Goal: Task Accomplishment & Management: Complete application form

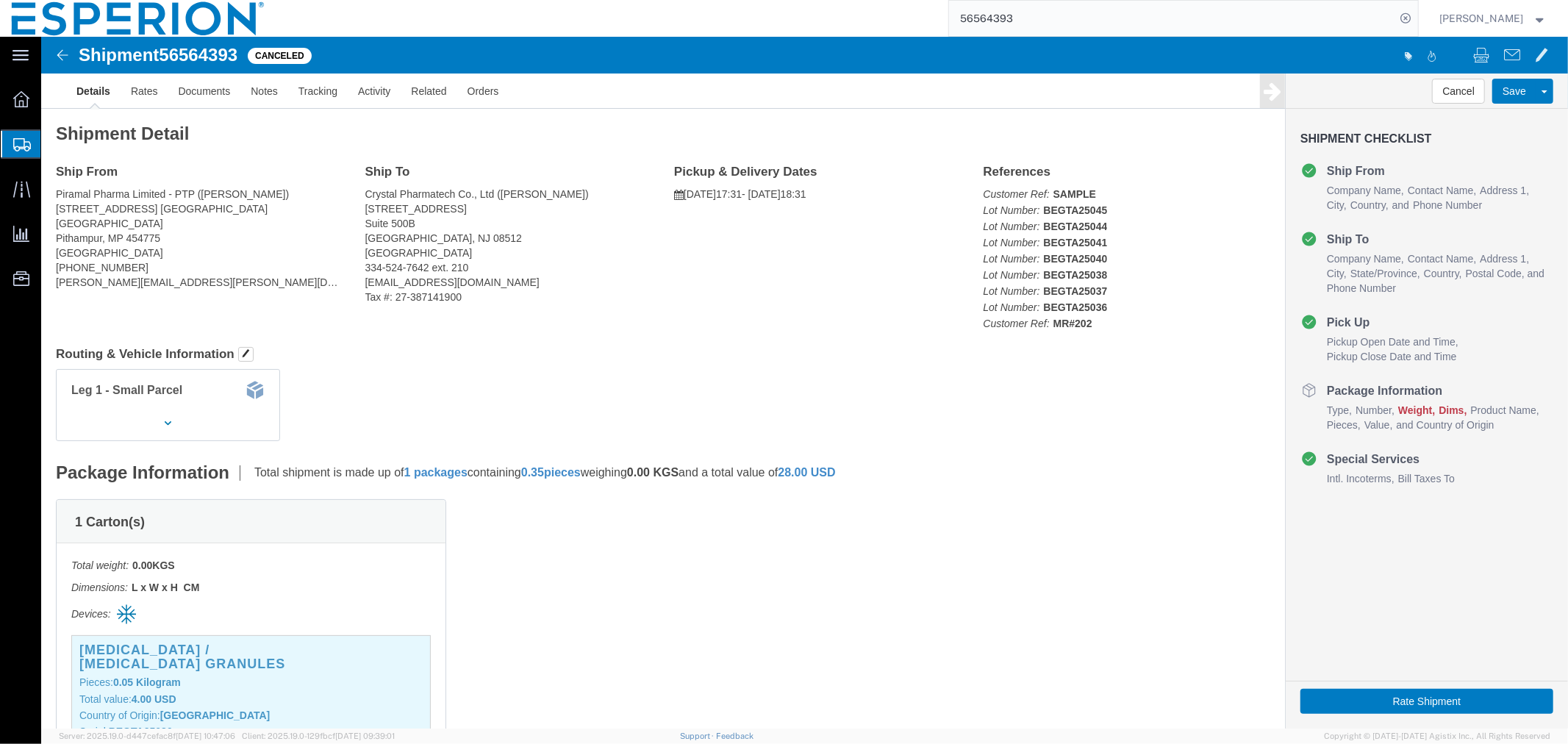
click at [0, 0] on span "Create Shipment" at bounding box center [0, 0] width 0 height 0
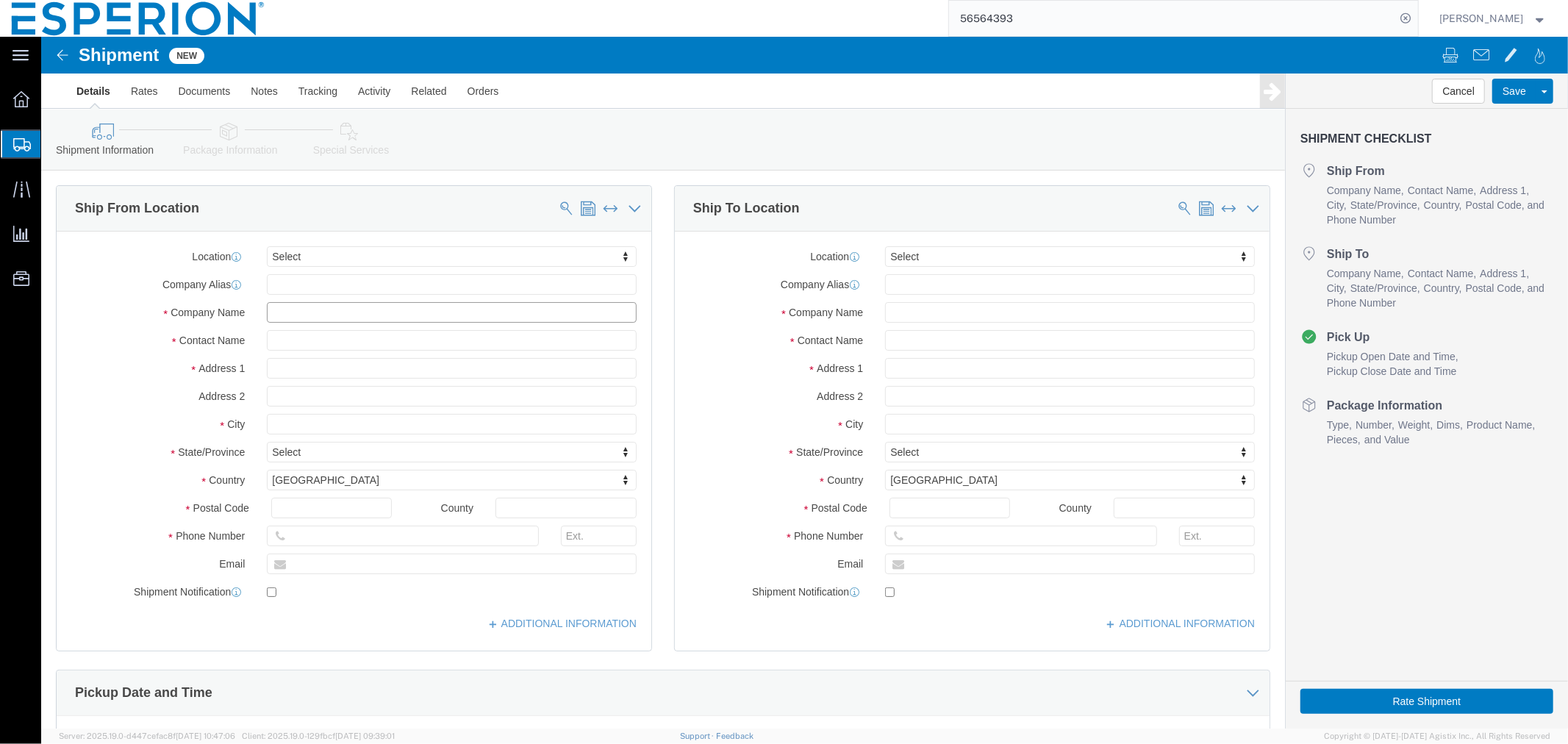
click input "text"
type input "piramal"
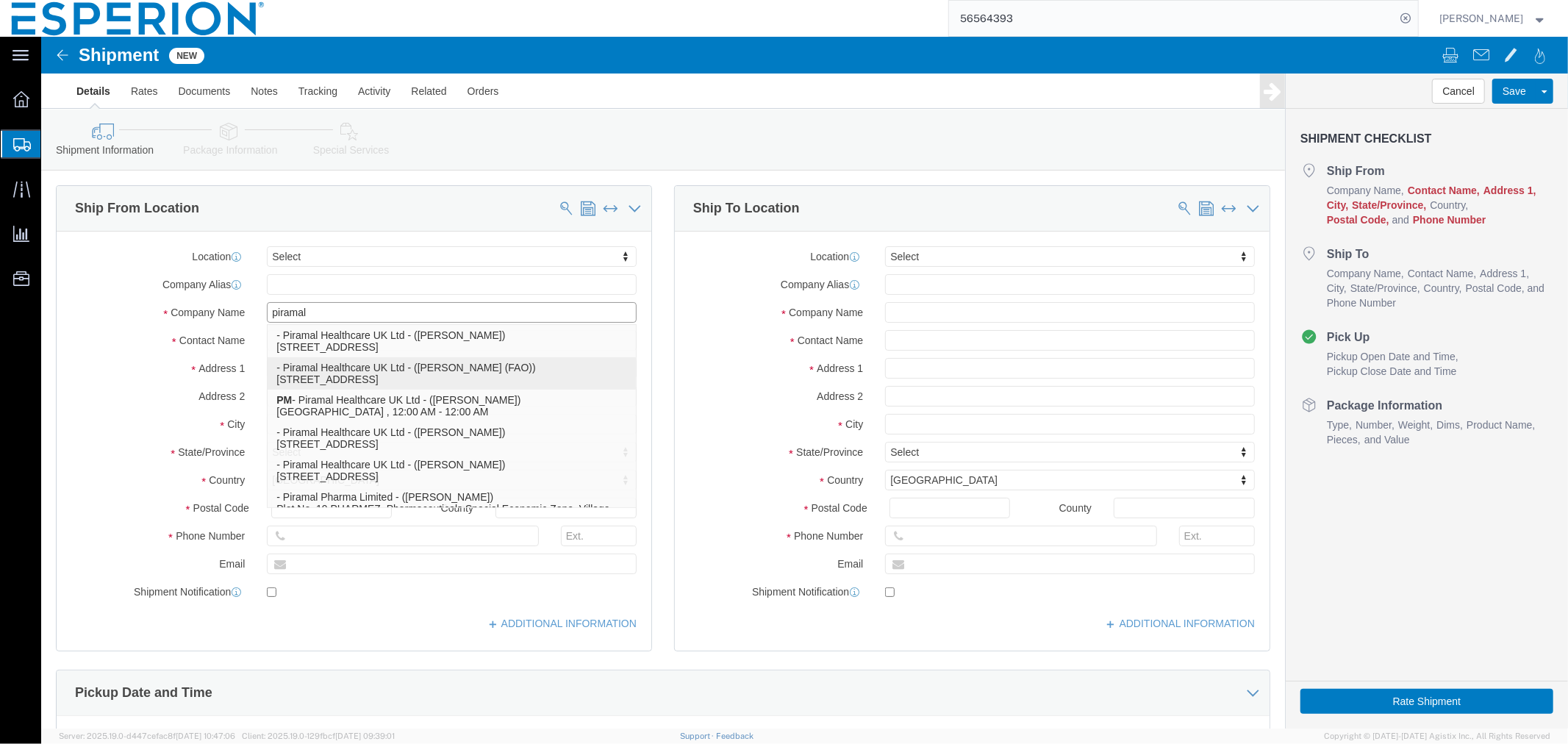
scroll to position [163, 0]
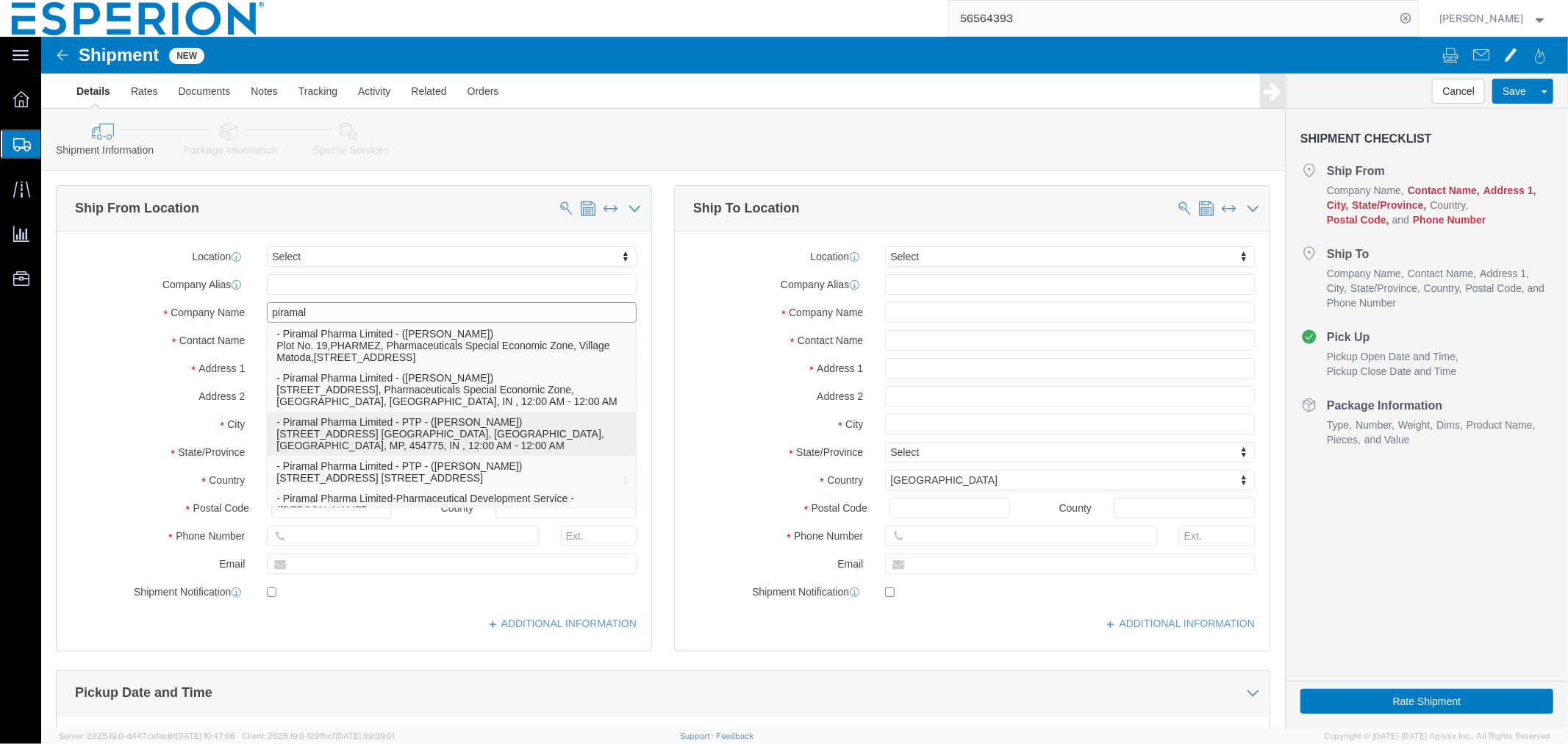
click p "- Piramal Pharma Limited - PTP - ([PERSON_NAME]) [STREET_ADDRESS] [GEOGRAPHIC_D…"
type input "[STREET_ADDRESS] [GEOGRAPHIC_DATA]"
type input "[GEOGRAPHIC_DATA]"
select select
select select "IN"
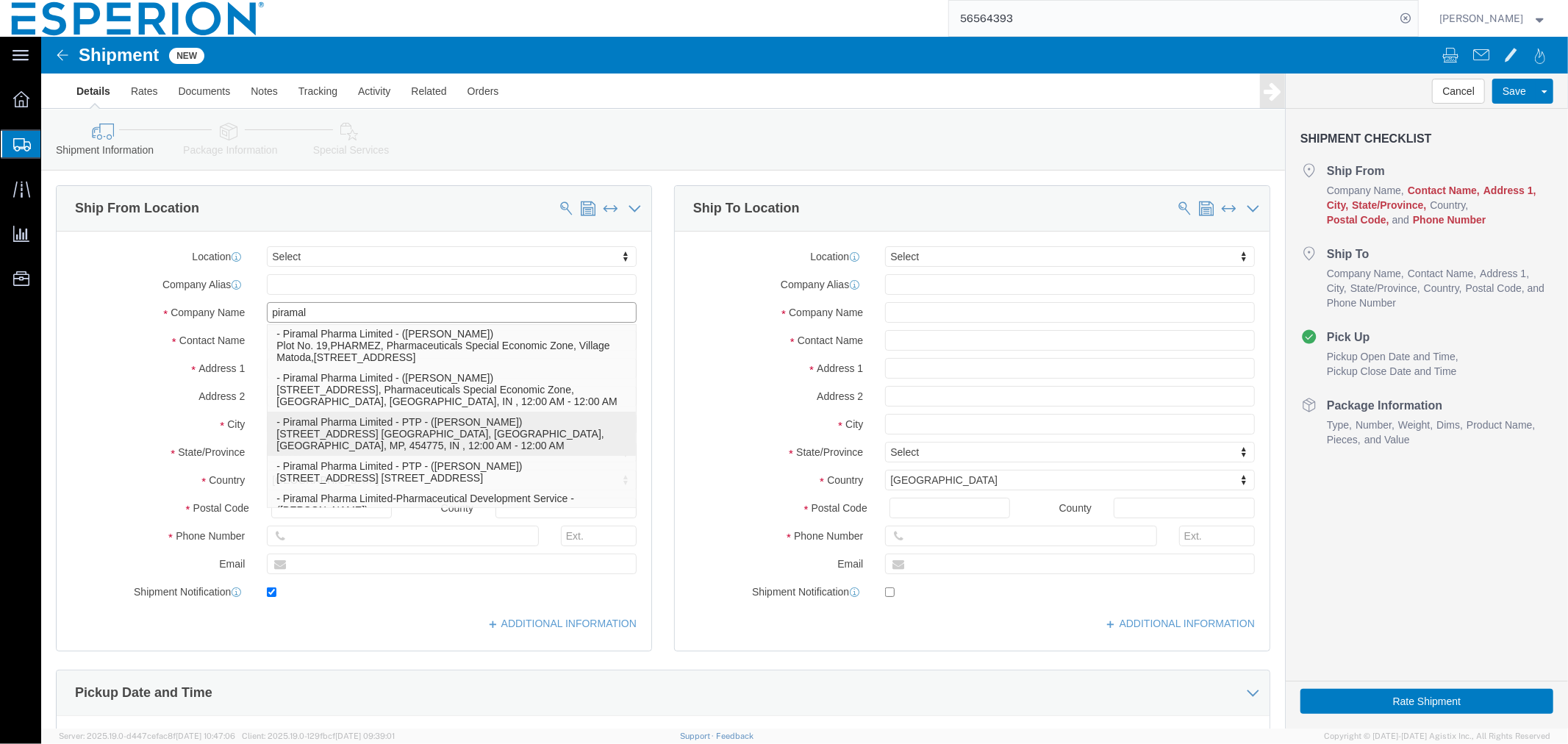
type input "454775"
type input "[PHONE_NUMBER]"
type input "[PERSON_NAME][EMAIL_ADDRESS][PERSON_NAME][DOMAIN_NAME]"
checkbox input "true"
type input "Piramal Pharma Limited - PTP"
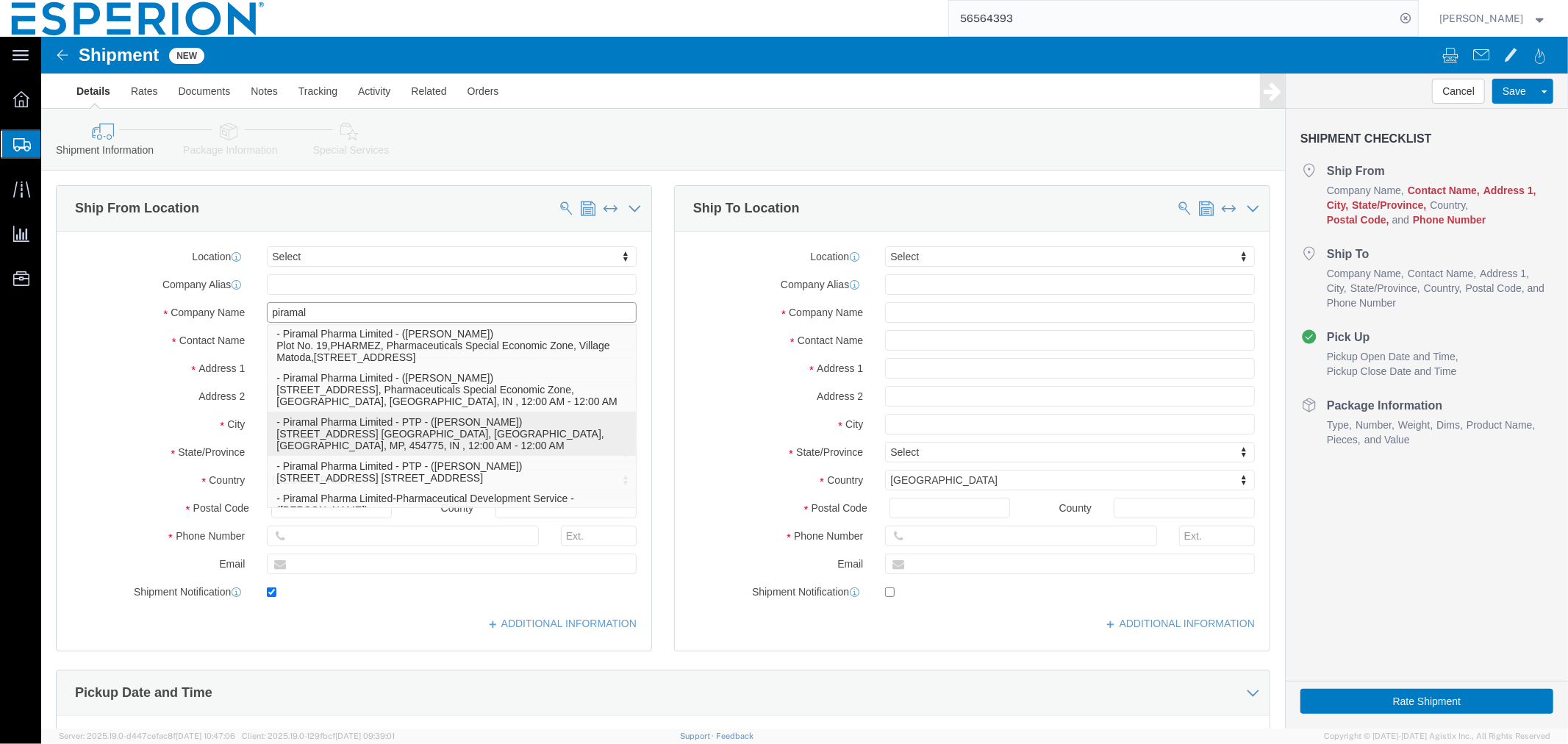
type input "[PERSON_NAME]"
type input "[GEOGRAPHIC_DATA]"
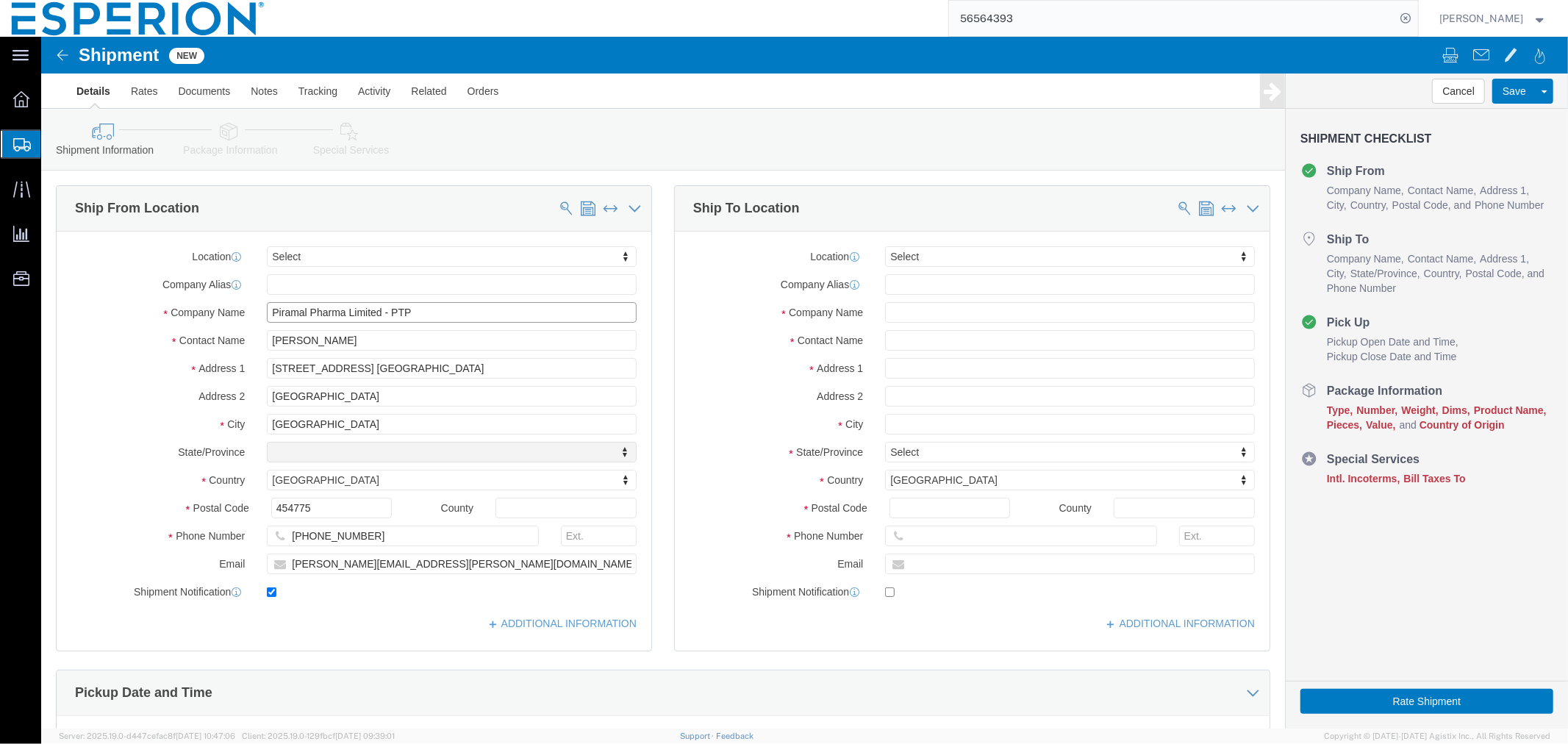
select select "MP"
type input "Piramal Pharma Limited - PTP"
click input "checkbox"
checkbox input "false"
click input "text"
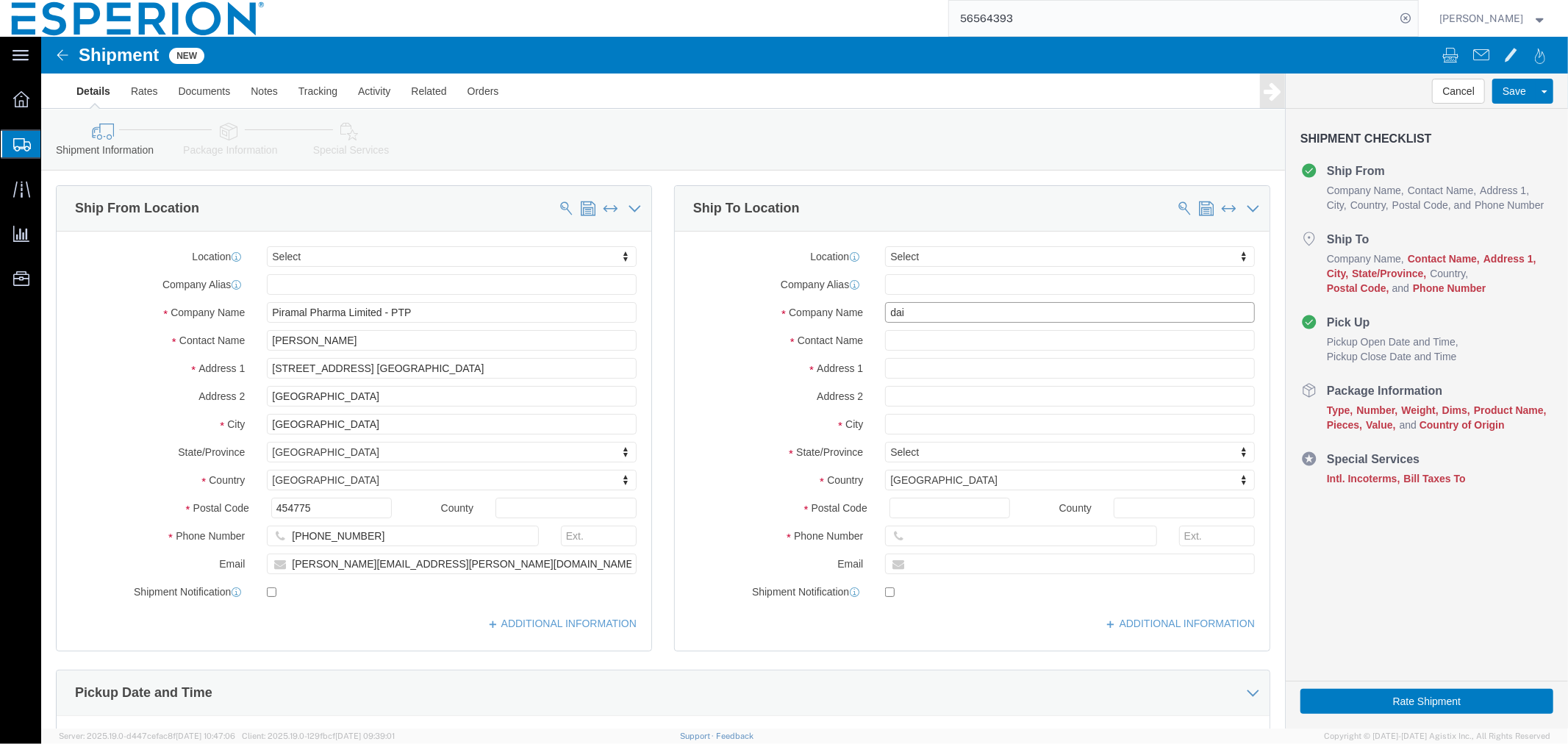
type input "daii"
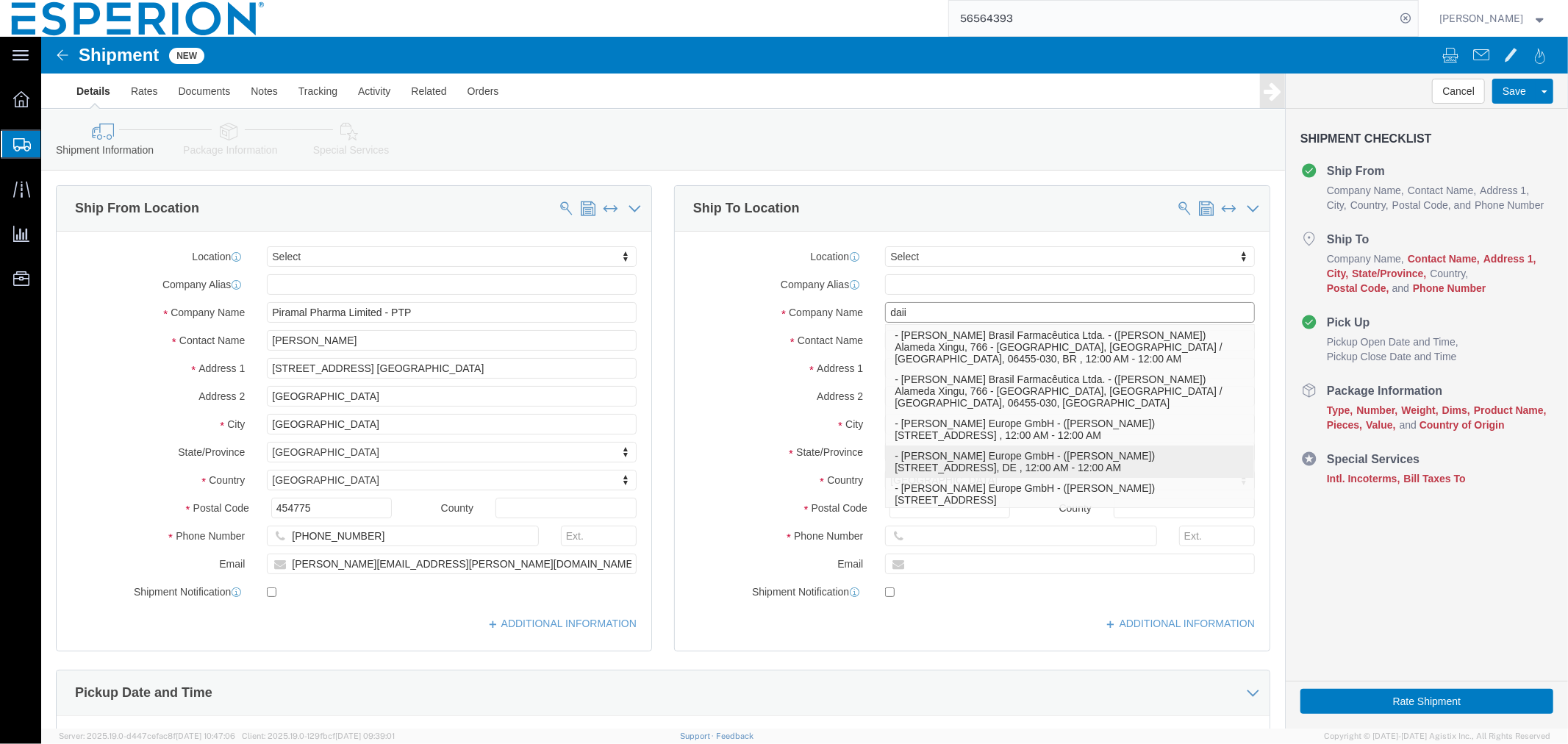
click p "- [PERSON_NAME] Europe GmbH - ([PERSON_NAME]) [STREET_ADDRESS] , 12:00 AM - 12:…"
type input "[STREET_ADDRESS]"
select select "DE"
type input "85276"
type input "49 89 7808 102"
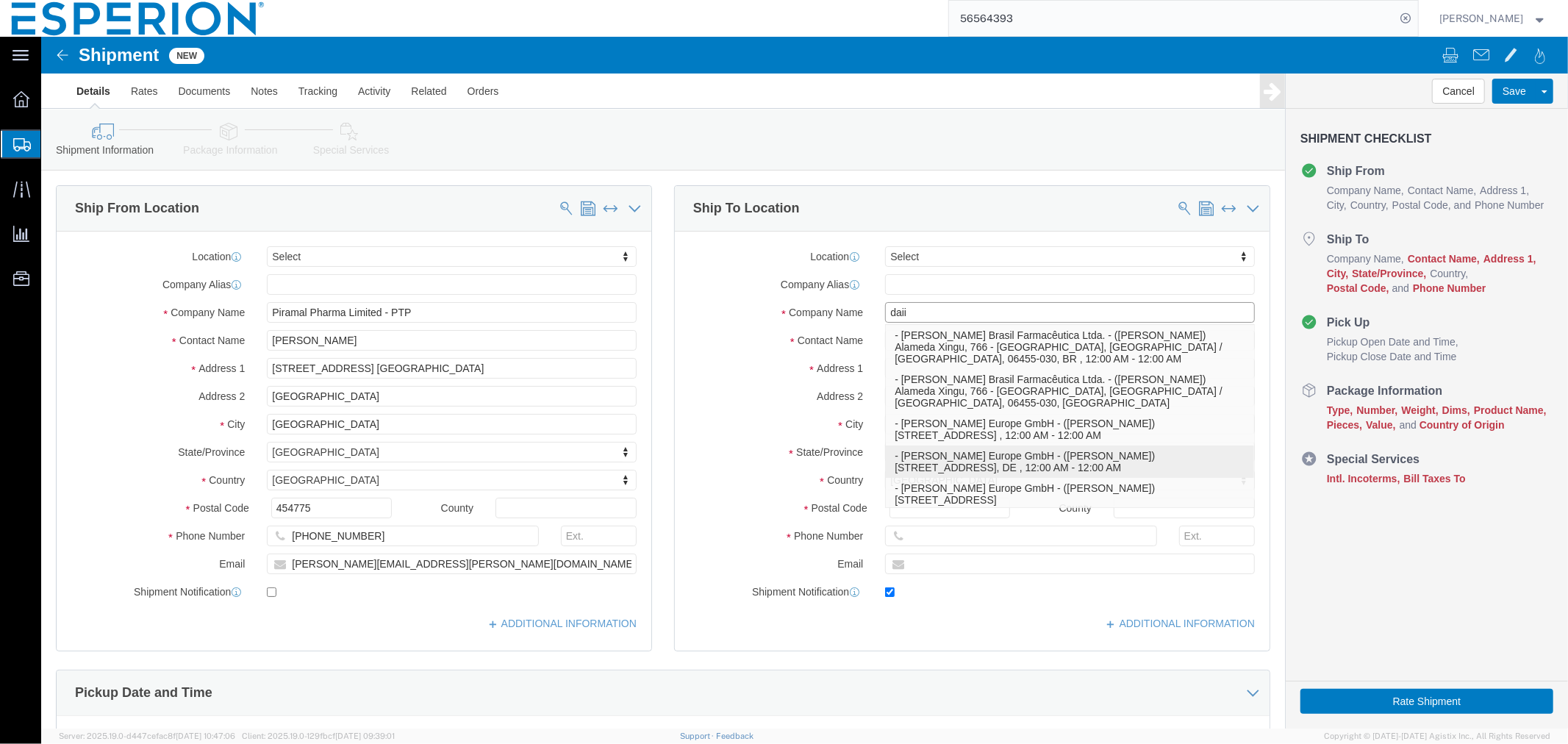
type input "[EMAIL_ADDRESS][DOMAIN_NAME]"
checkbox input "true"
type input "Daiichi Sankyo Europe GmbH"
type input "[PERSON_NAME]"
type input "Pfaffenhofen an der Ilm"
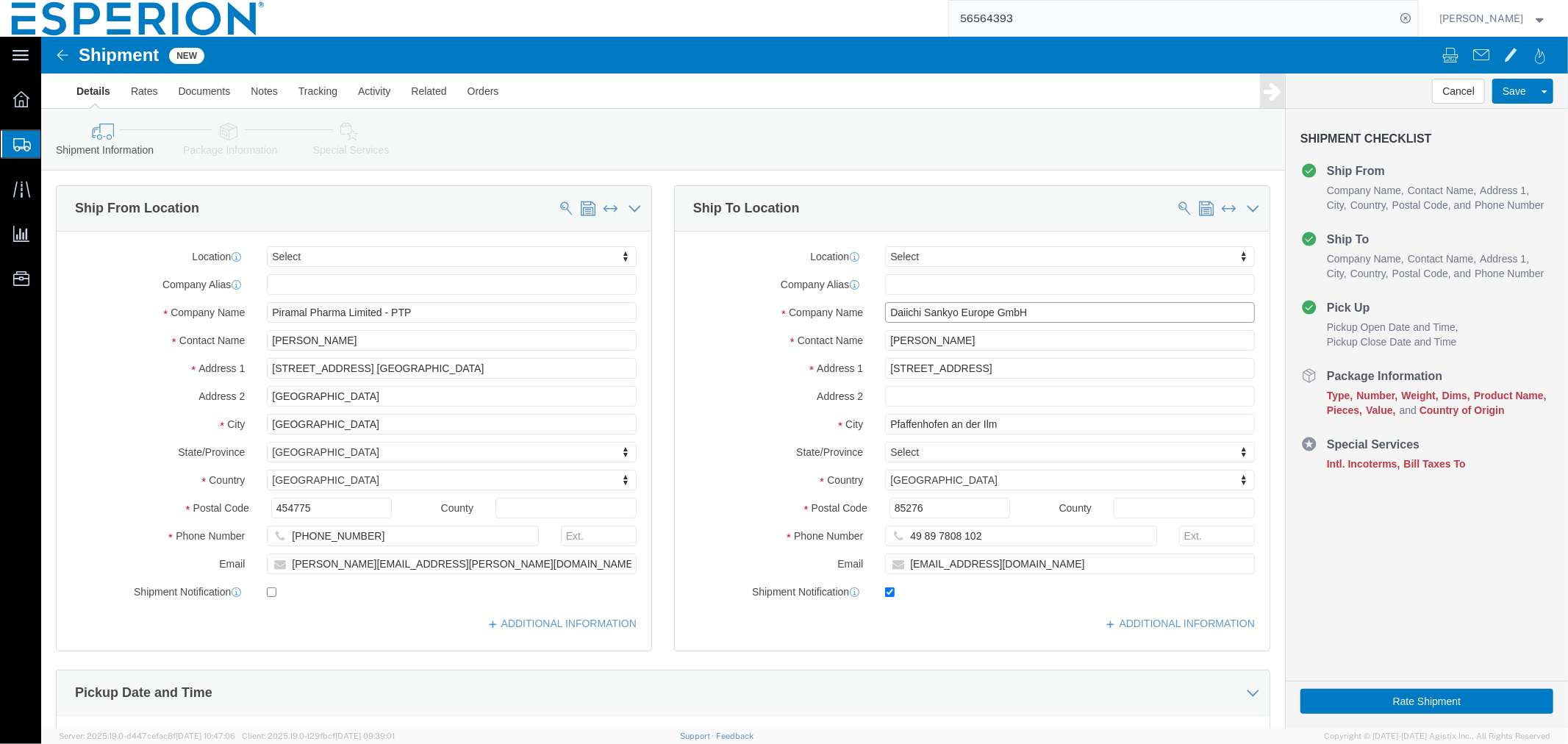
type input "Daiichi Sankyo Europe GmbH"
click input "checkbox"
checkbox input "false"
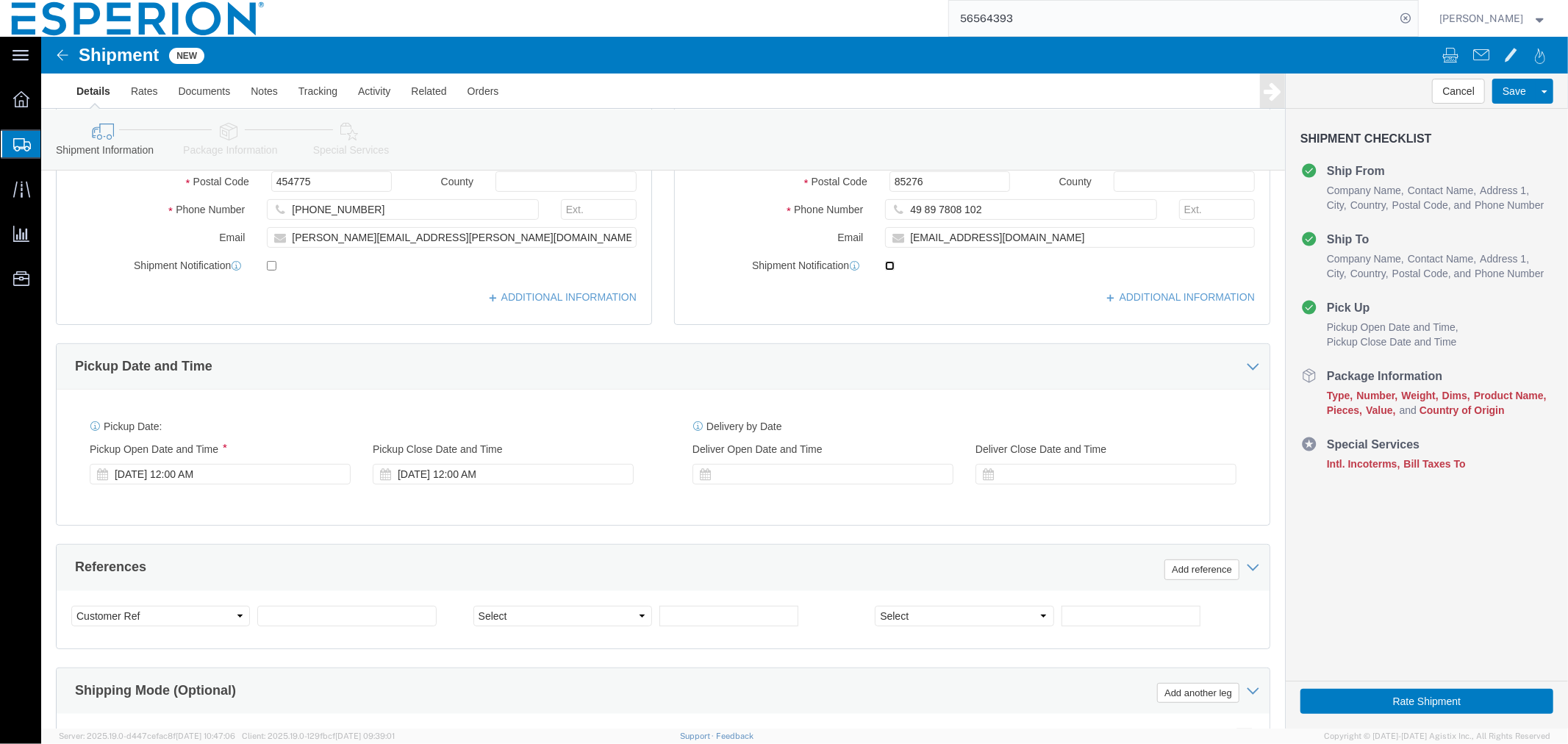
scroll to position [408, 0]
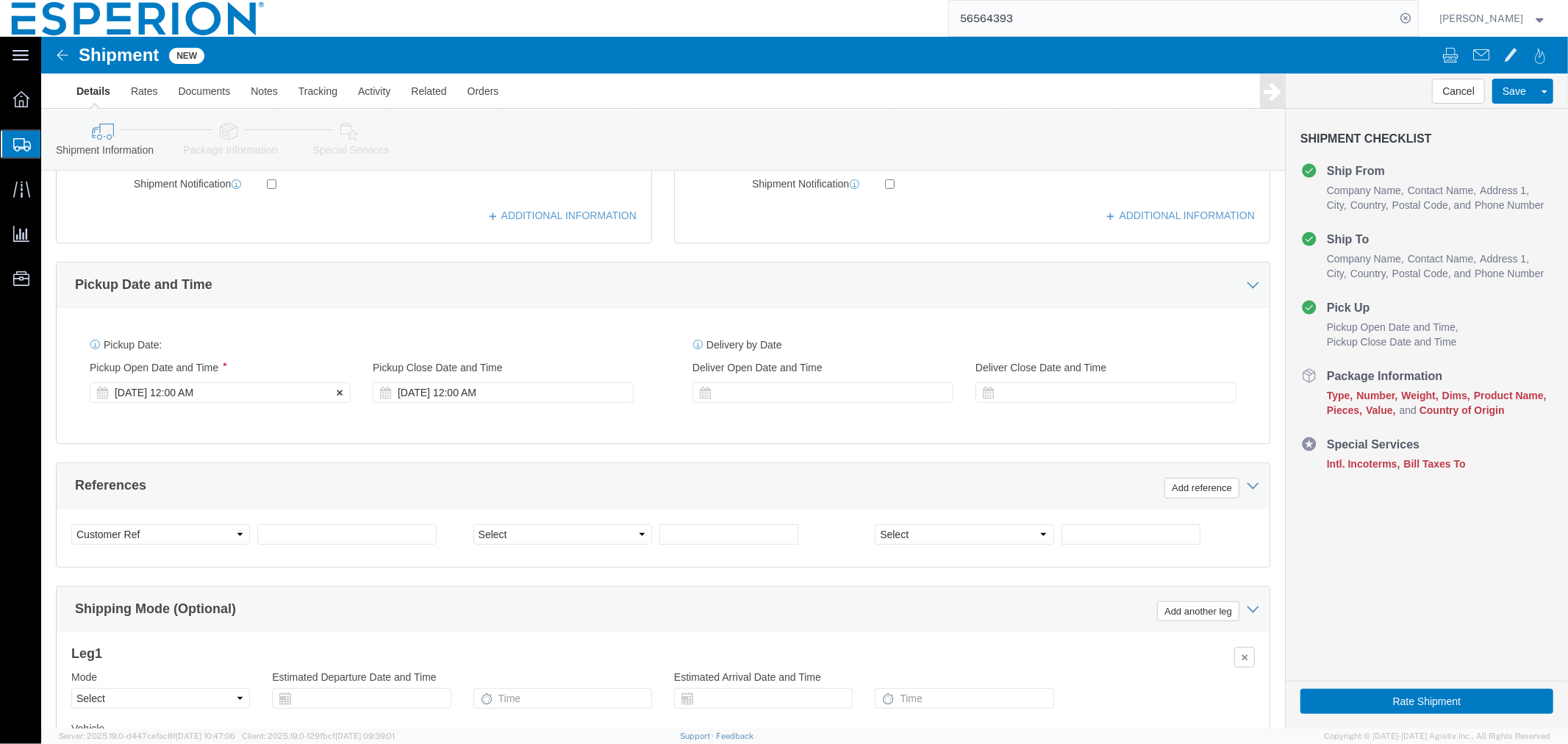
click div "[DATE] 12:00 AM"
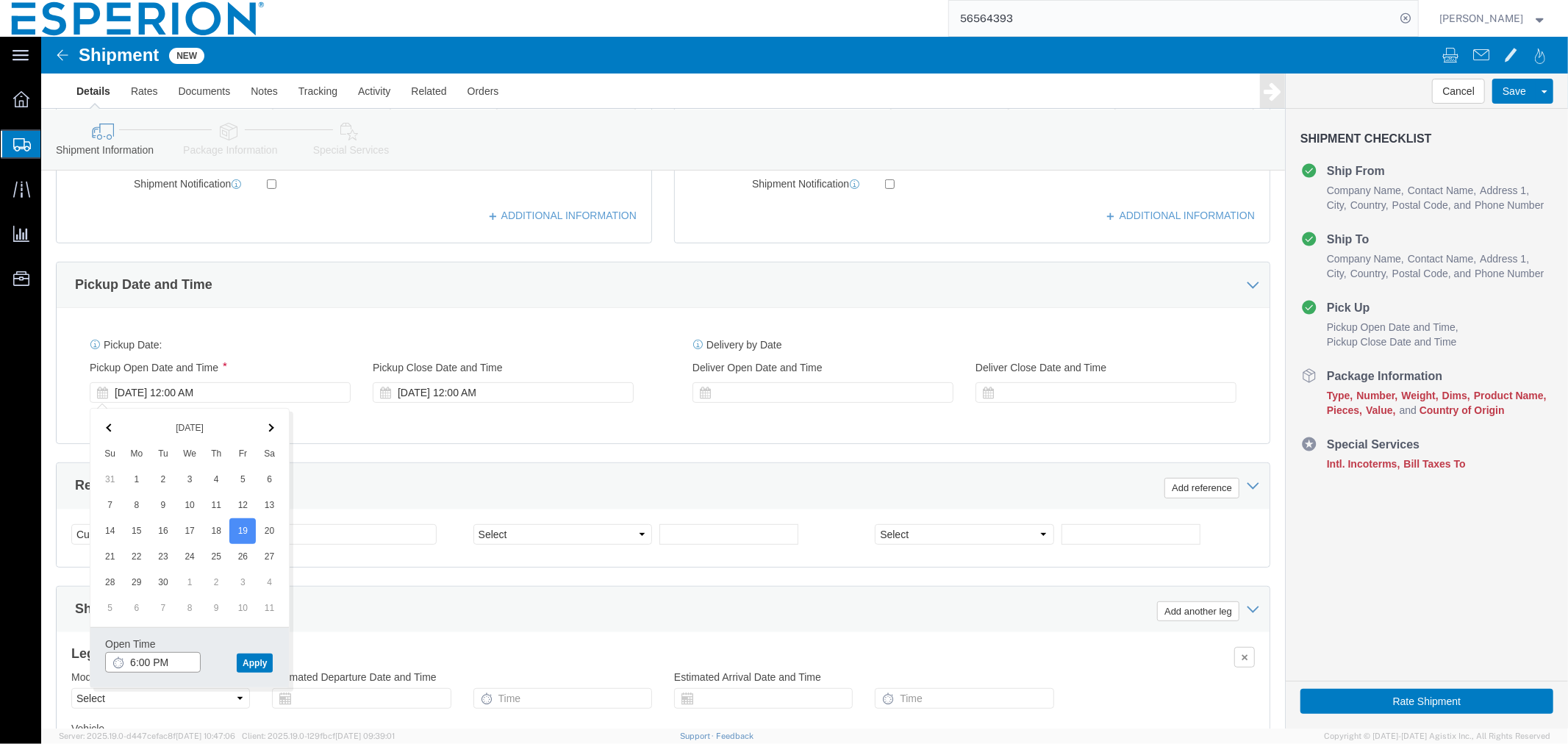
click input "6:00 PM"
type input "8:00 AM"
click button "Apply"
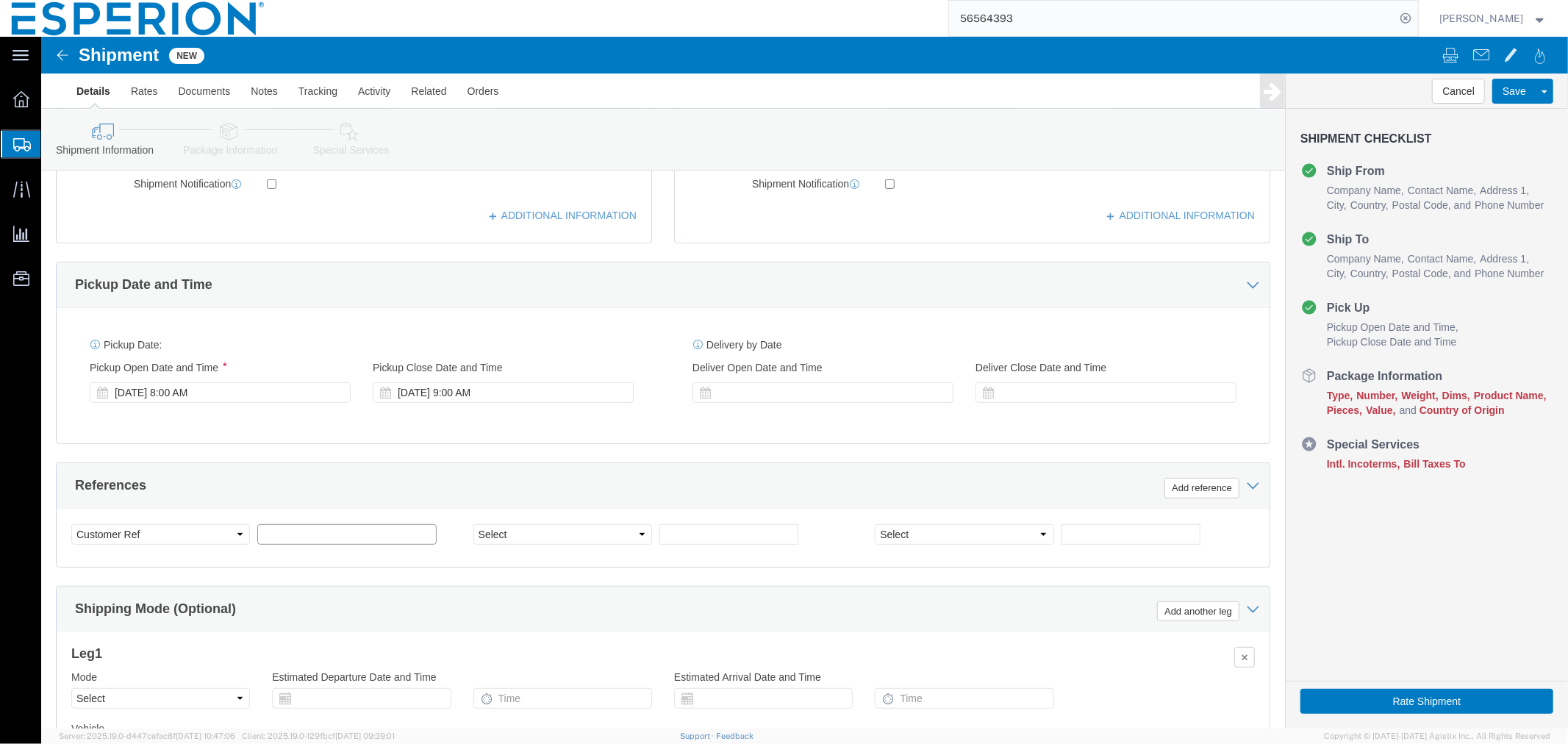
click input "text"
type input "COMMERCIAL"
click select "Select Account Type Activity ID Airline Appointment Number ASN Batch Request # …"
select select "LOT"
click select "Select Account Type Activity ID Airline Appointment Number ASN Batch Request # …"
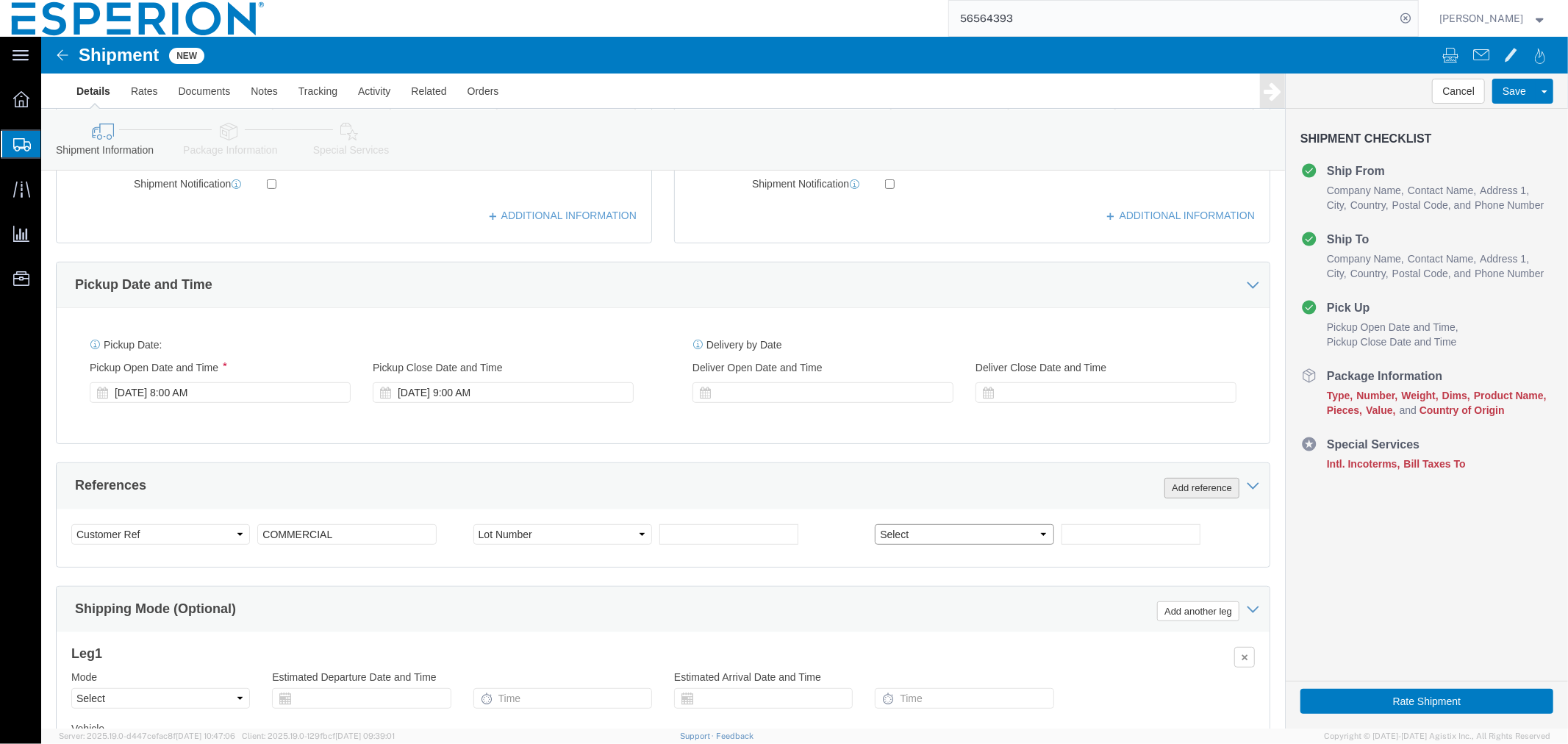
select select "LOT"
click button "Add reference"
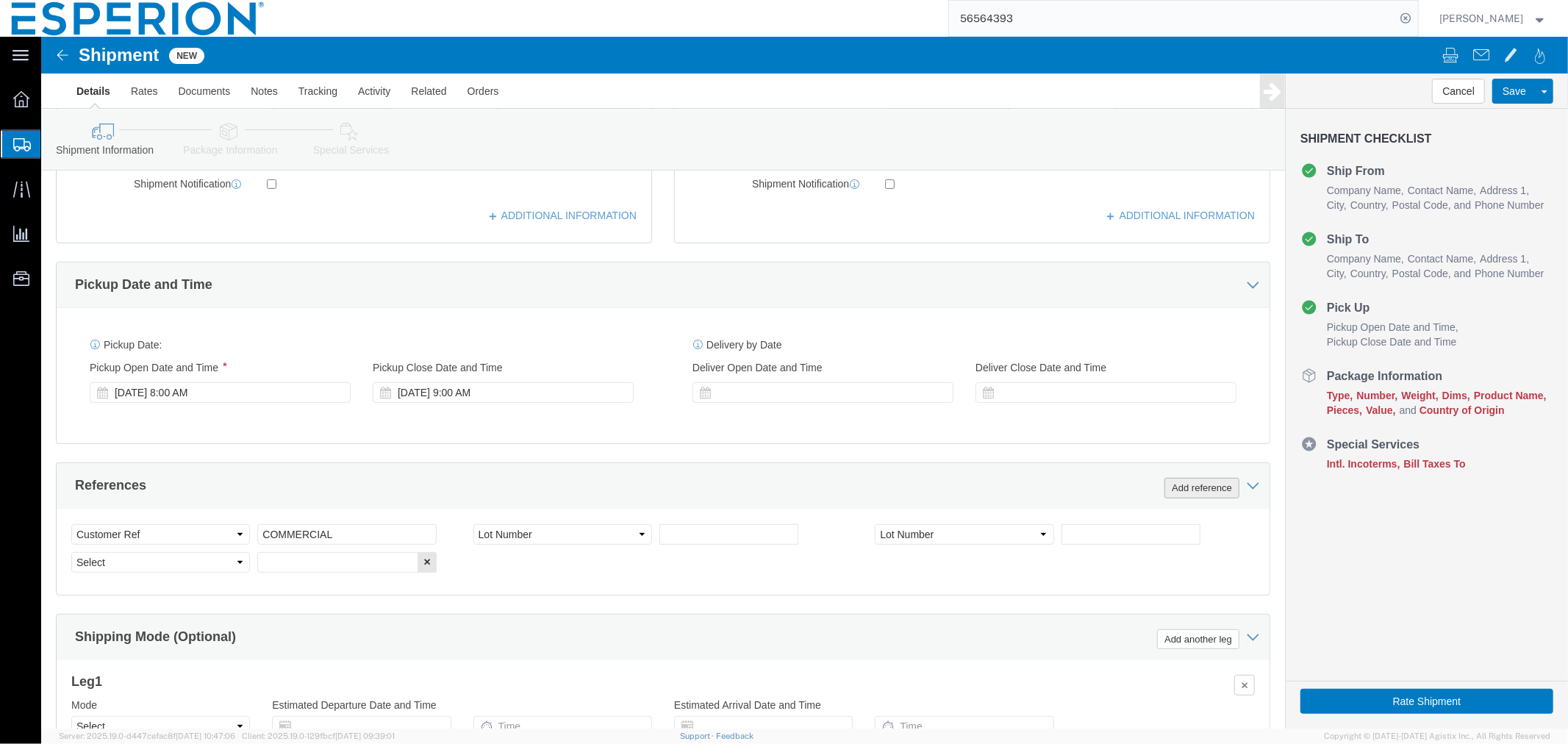
click button "Add reference"
click select "Select Account Type Activity ID Airline Appointment Number ASN Batch Request # …"
select select "LOT"
click select "Select Account Type Activity ID Airline Appointment Number ASN Batch Request # …"
select select "LOT"
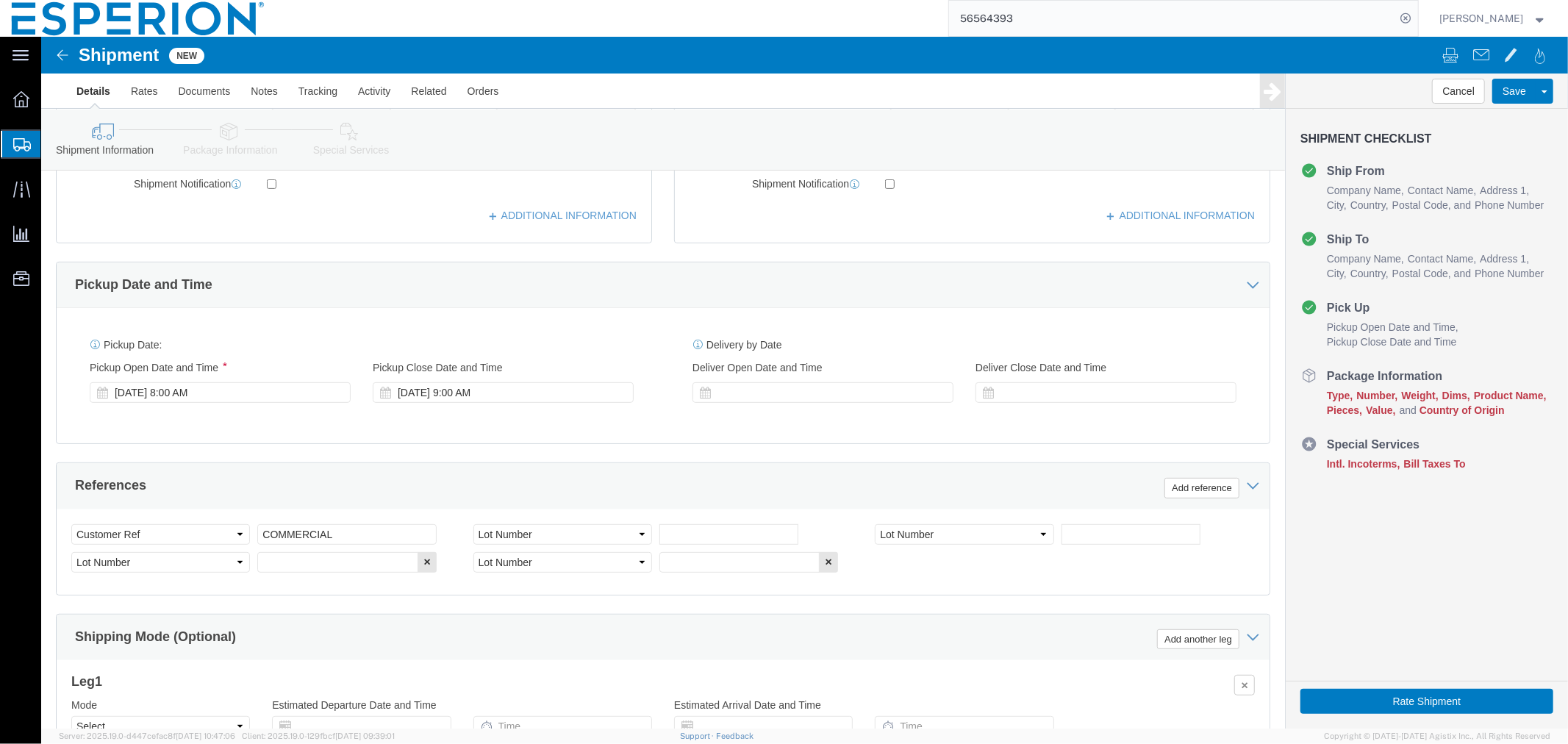
click div "Select Account Type Activity ID Airline Appointment Number ASN Batch Request # …"
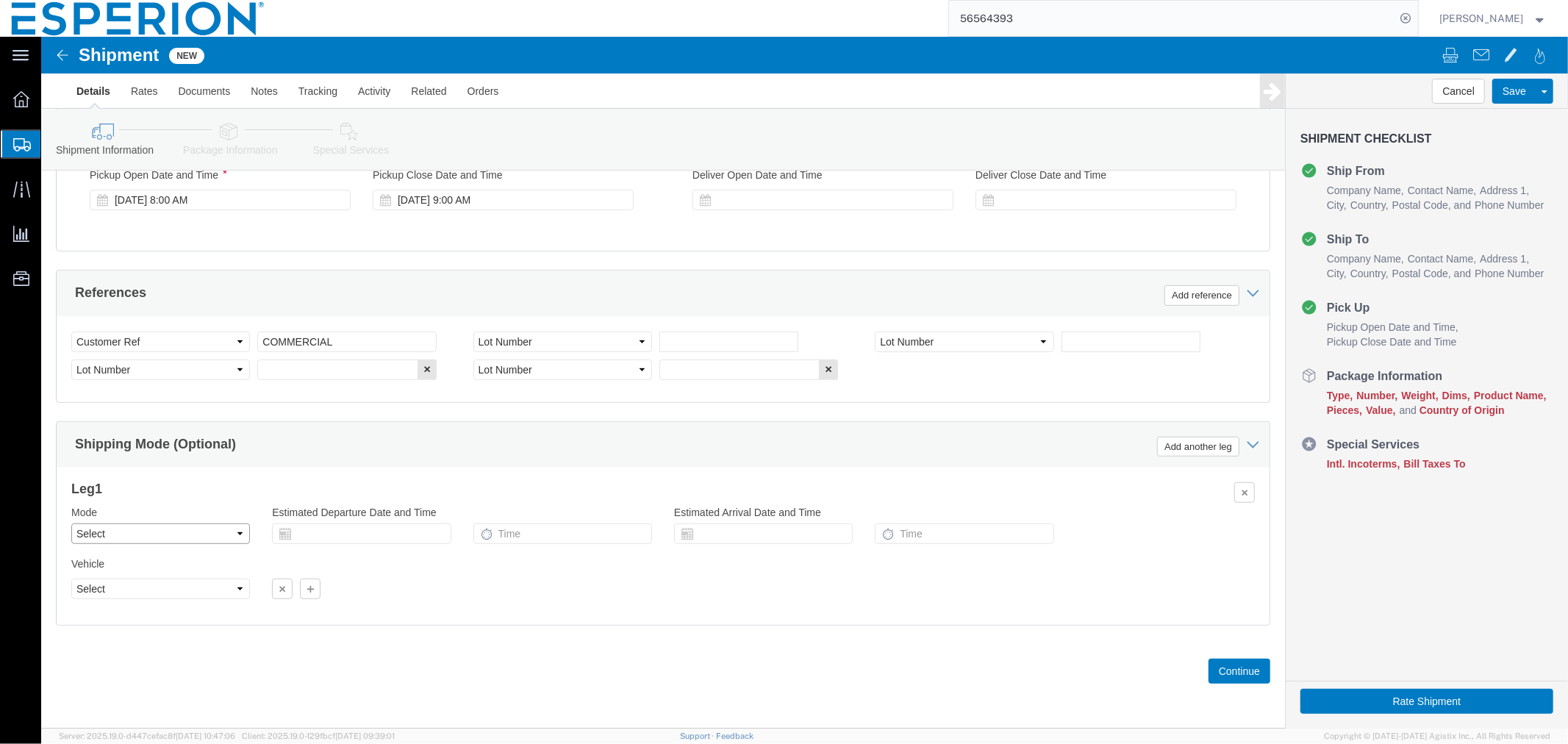
click select "Select Air Less than Truckload Multi-Leg Ocean Freight Rail Small Parcel Truckl…"
select select "AIR"
click select "Select Air Less than Truckload Multi-Leg Ocean Freight Rail Small Parcel Truckl…"
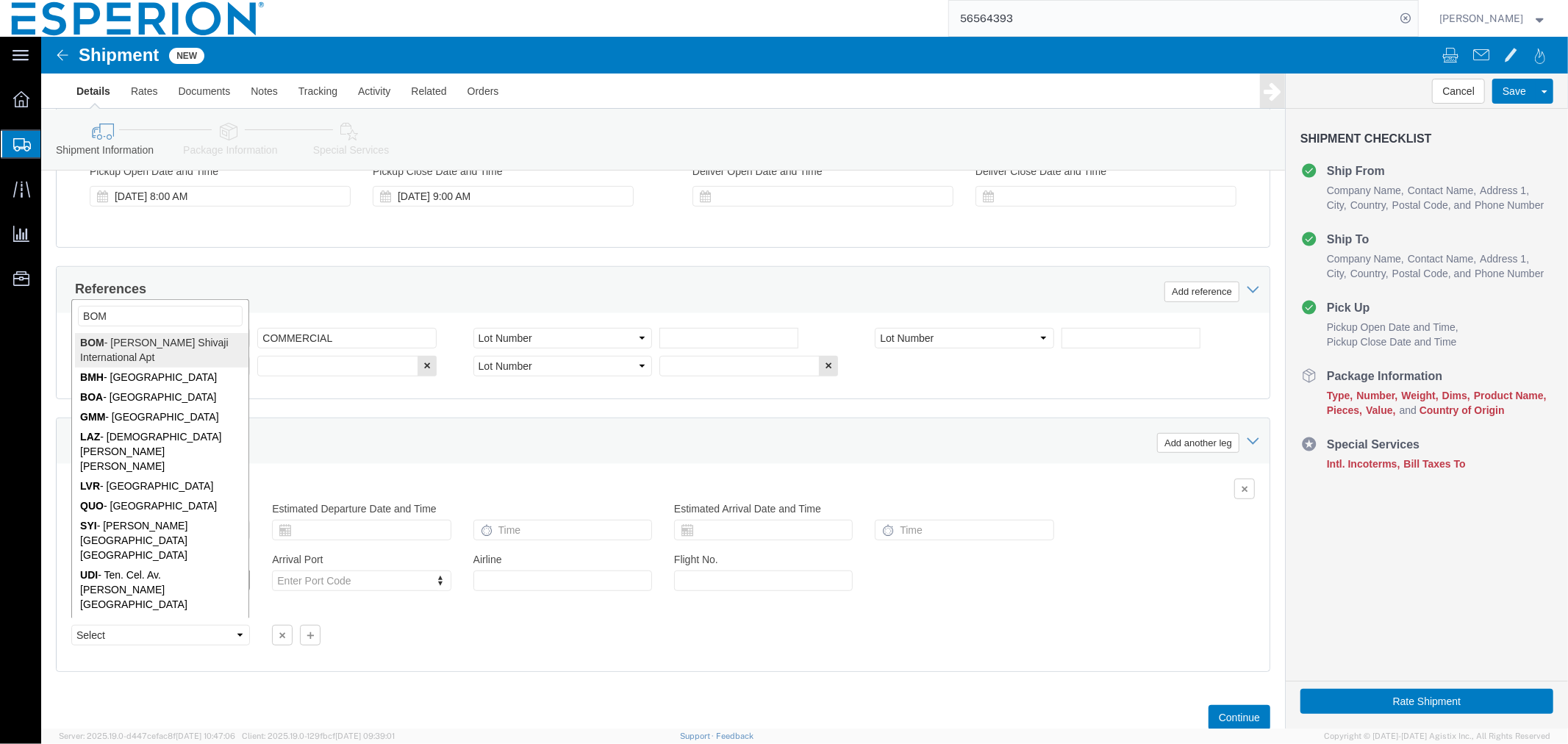
type input "BOM"
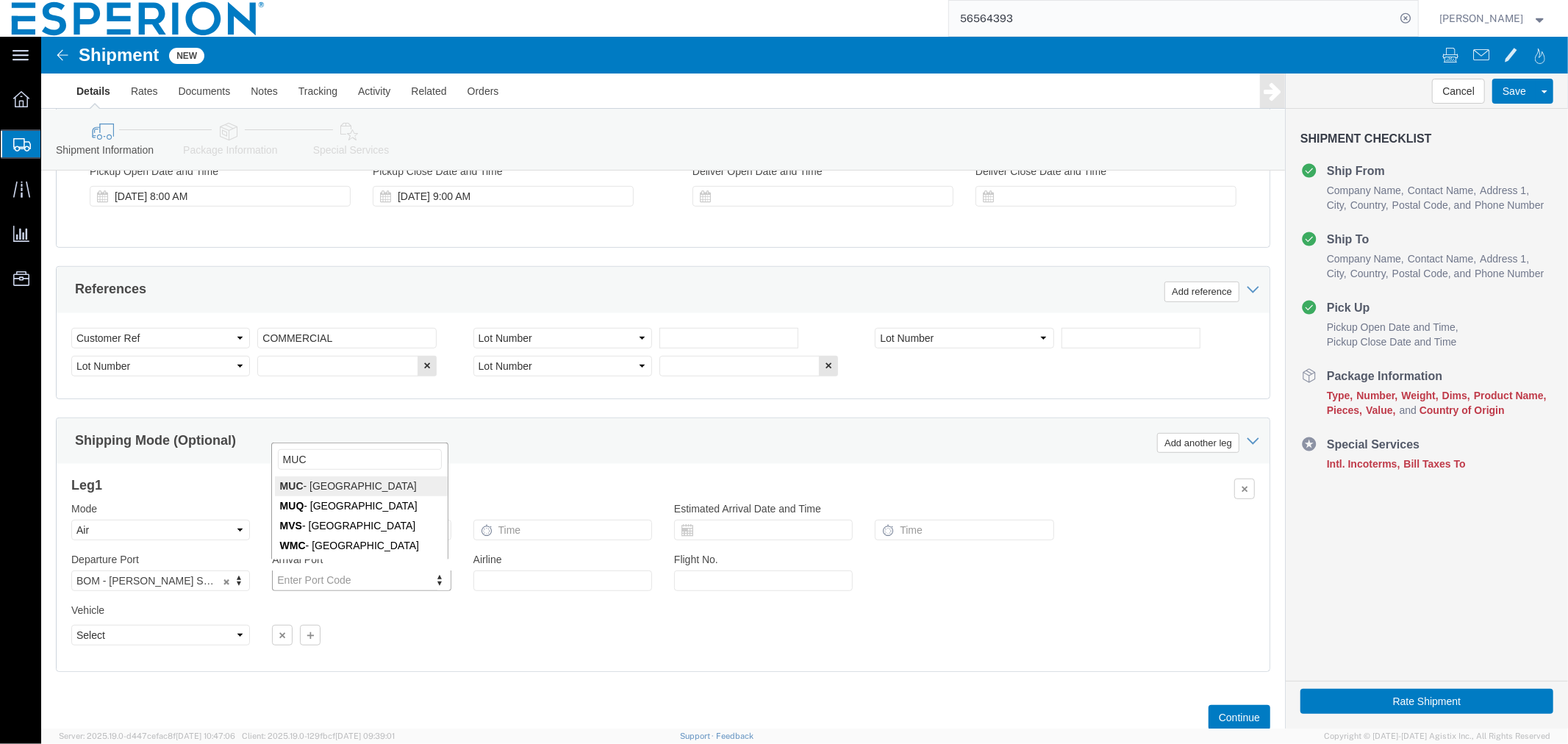
type input "MUC"
click input "text"
type input "LH"
click input "text"
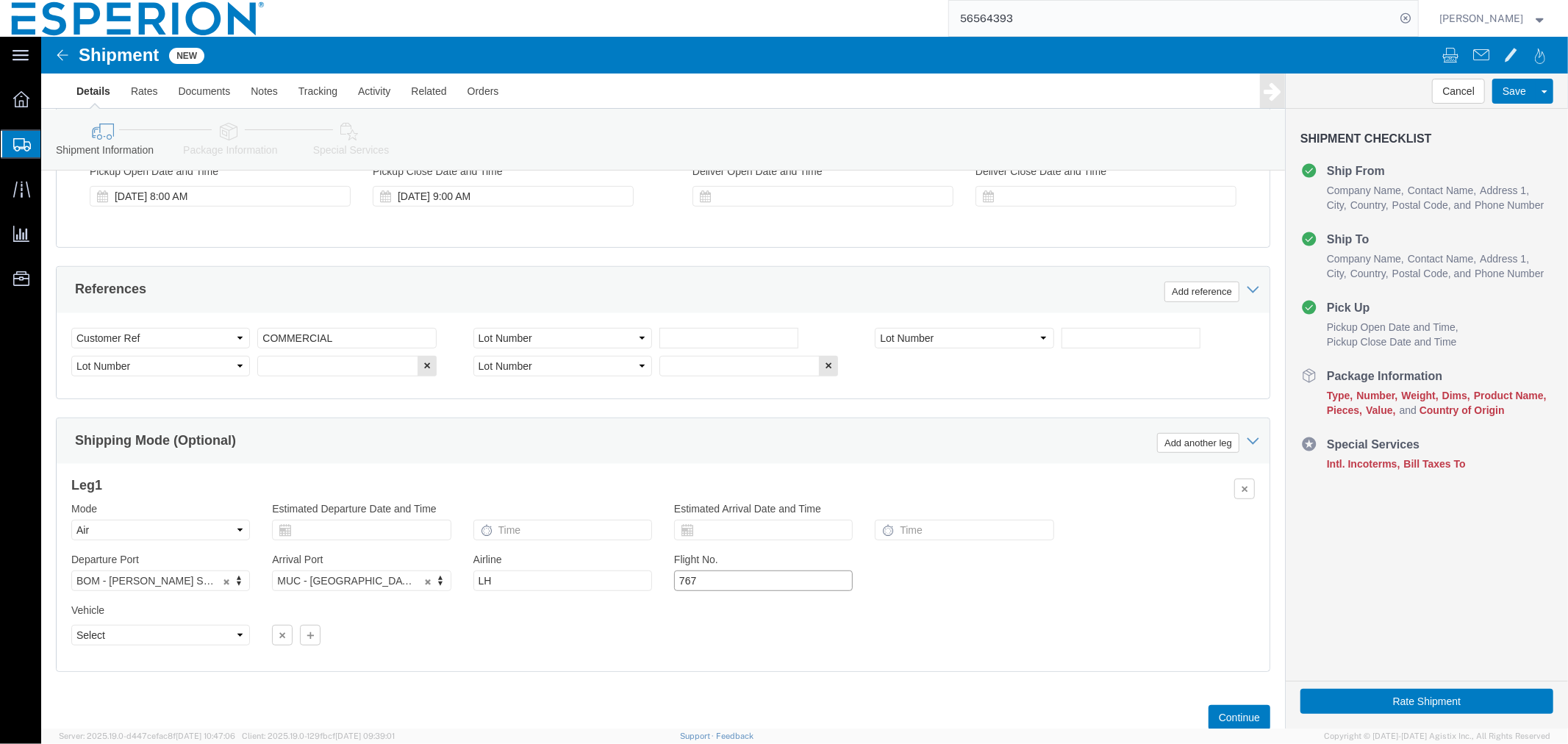
type input "767"
click input "text"
click td "23"
type input "[DATE]"
click input "text"
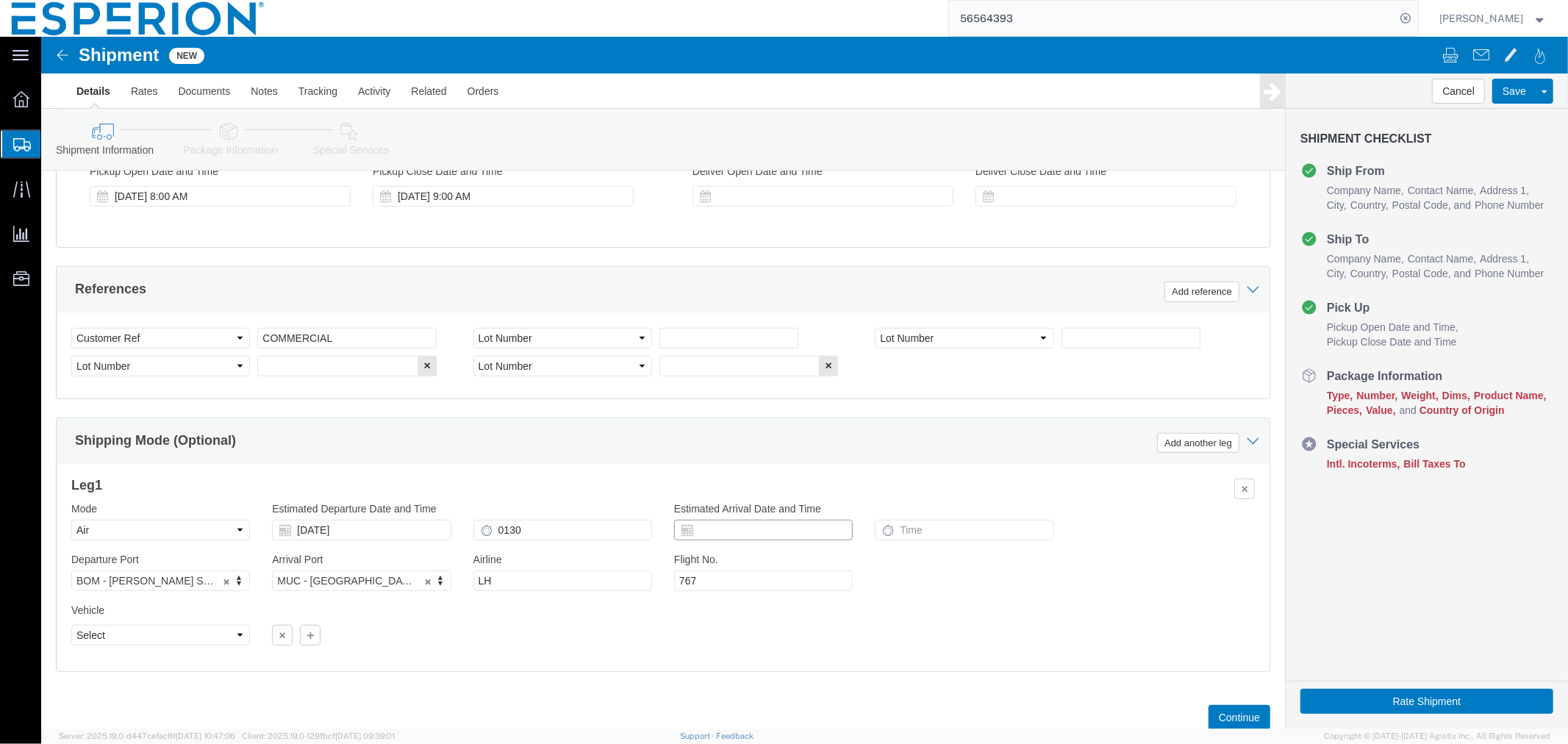
type input "1:30 AM"
click input "text"
click td "23"
type input "[DATE]"
click input "text"
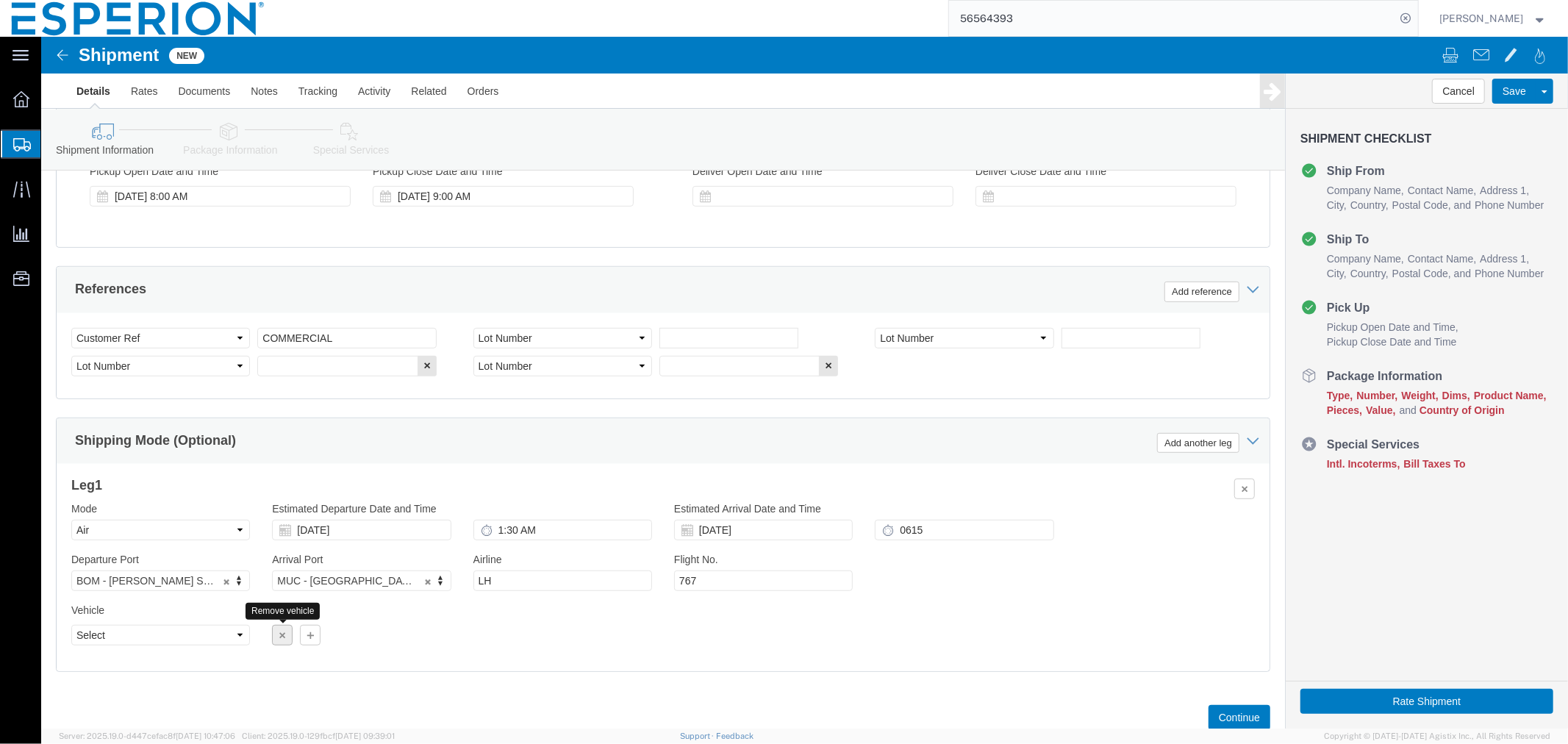
type input "6:15 AM"
click icon "button"
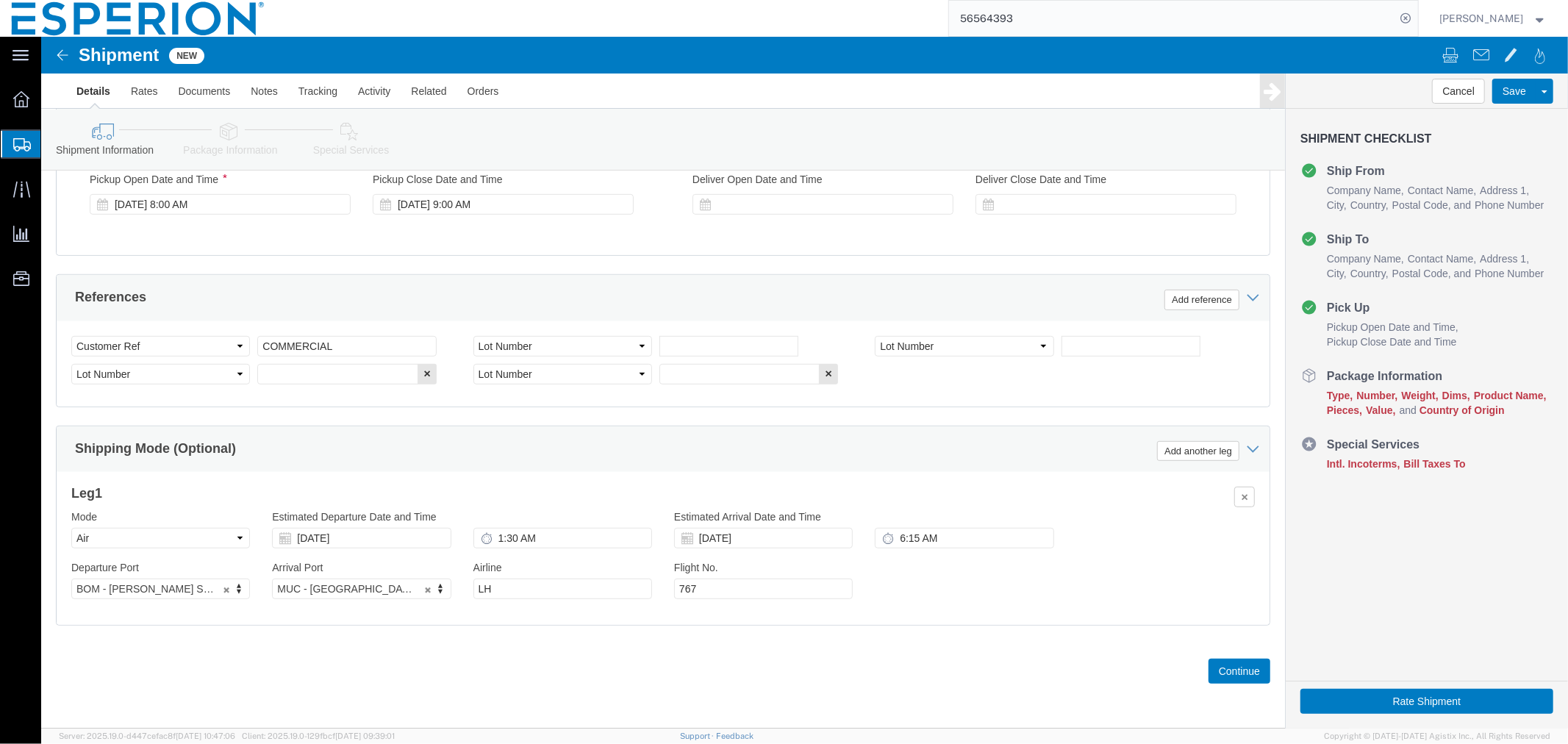
scroll to position [599, 0]
click div "Leg 1 Mode Select Air Less than Truckload Multi-Leg Ocean Freight Rail Small Pa…"
click input "text"
paste input "121465"
type input "121465"
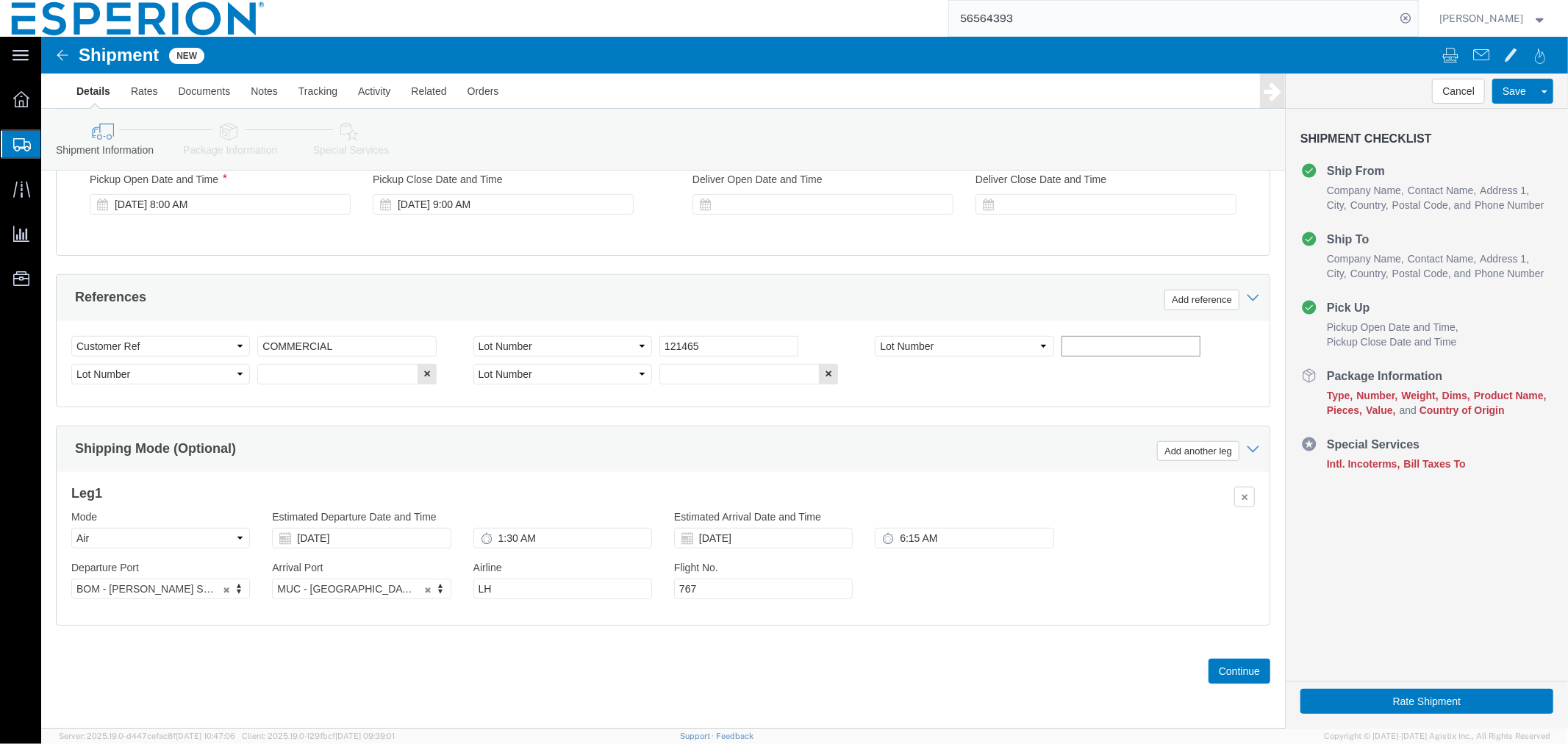
click input "text"
paste input "121466"
type input "121466"
click input "text"
paste input "121467"
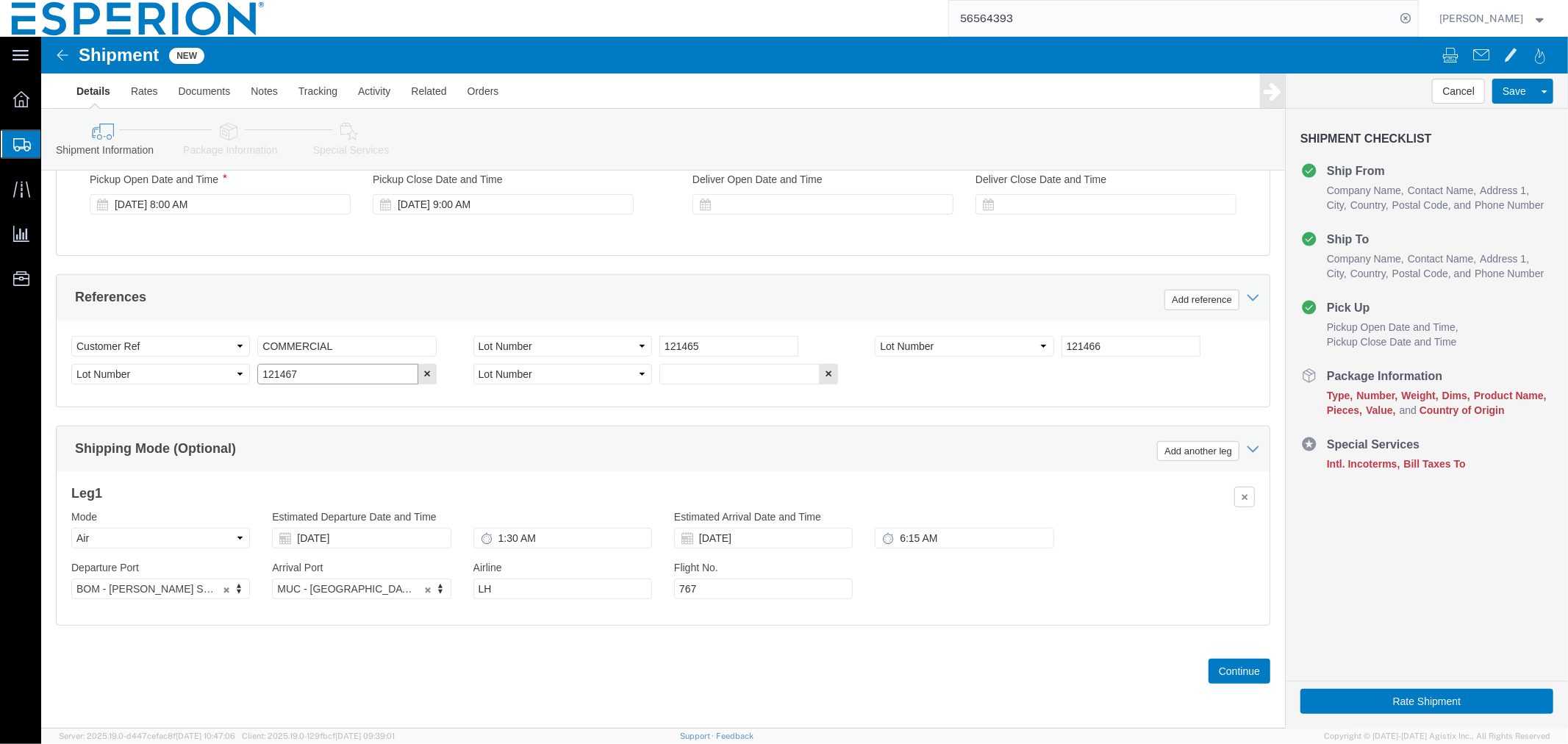
type input "121467"
click input "text"
paste input "121519"
type input "121519"
click button "Continue"
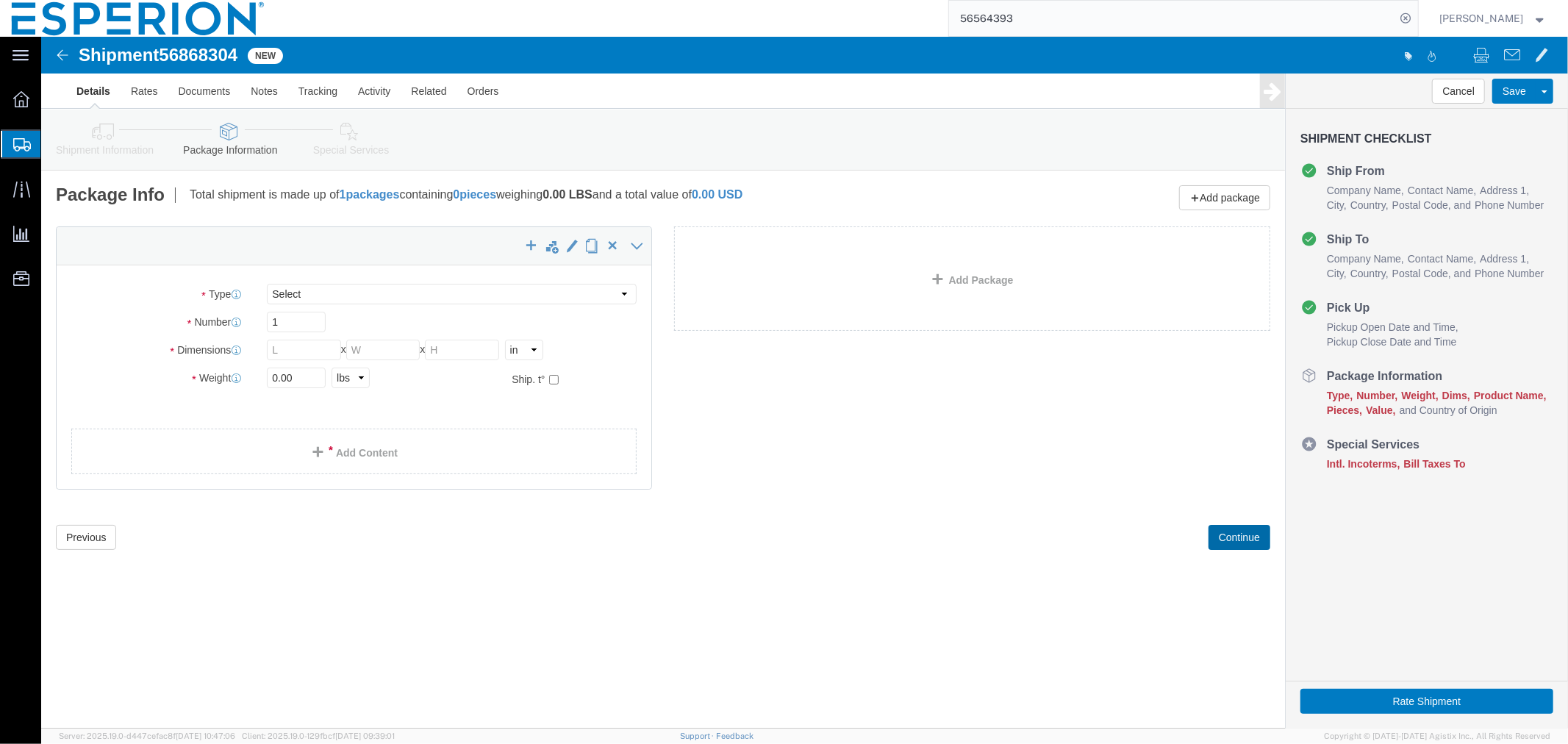
select select "CBOX"
click span "56868304"
copy span "56868304"
